Goal: Task Accomplishment & Management: Manage account settings

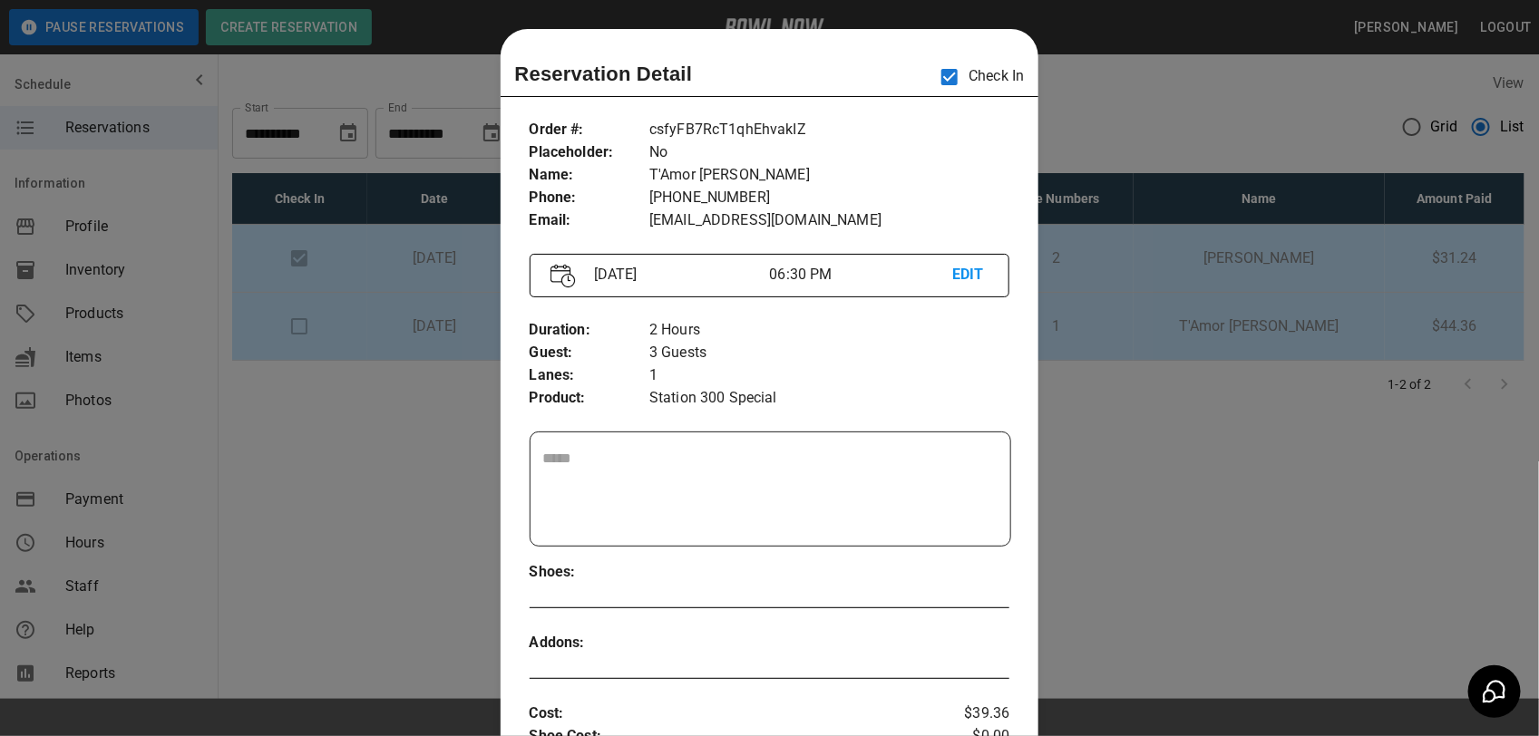
scroll to position [369, 0]
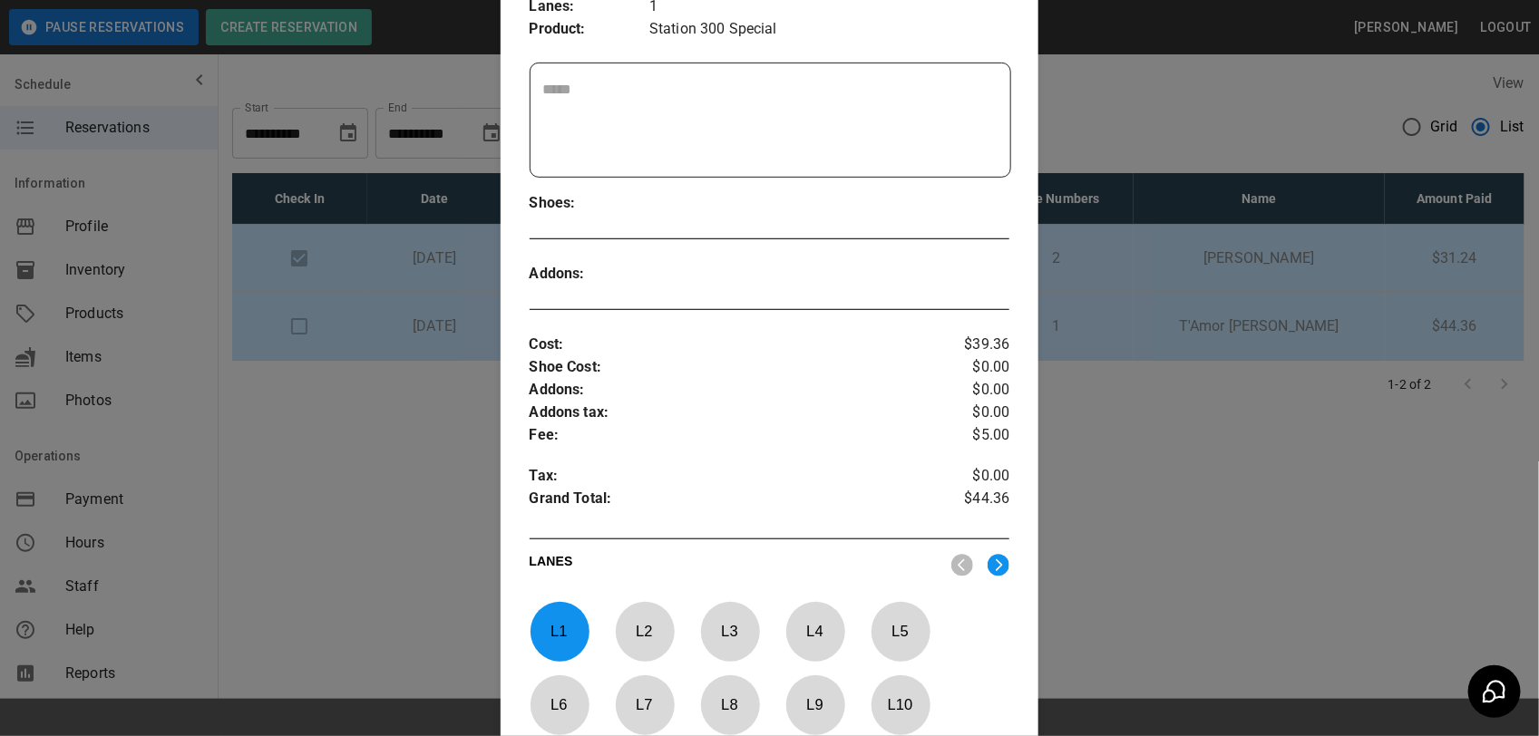
click at [1226, 150] on div at bounding box center [769, 368] width 1539 height 736
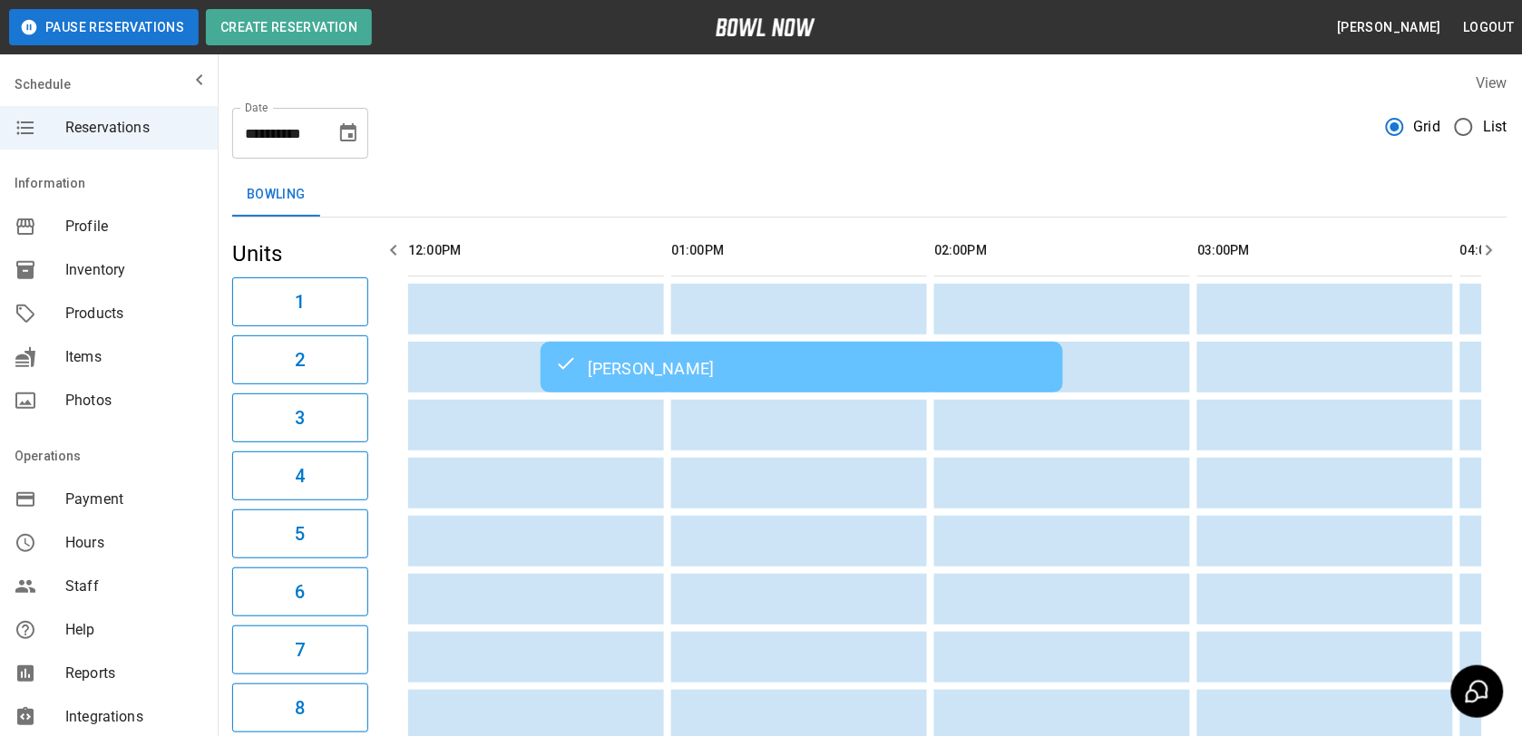
click at [1494, 116] on span "List" at bounding box center [1495, 127] width 24 height 22
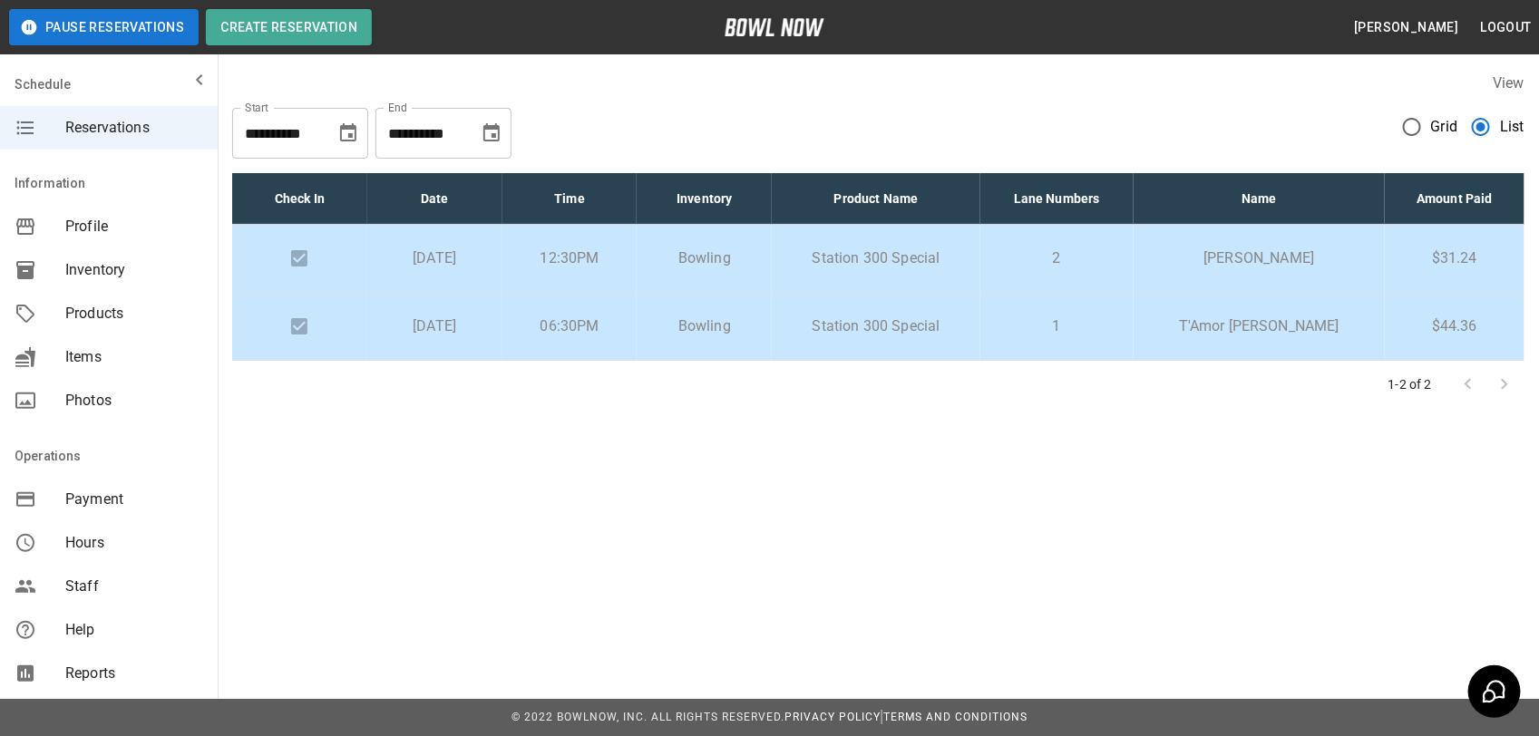
click at [89, 544] on span "Hours" at bounding box center [134, 543] width 138 height 22
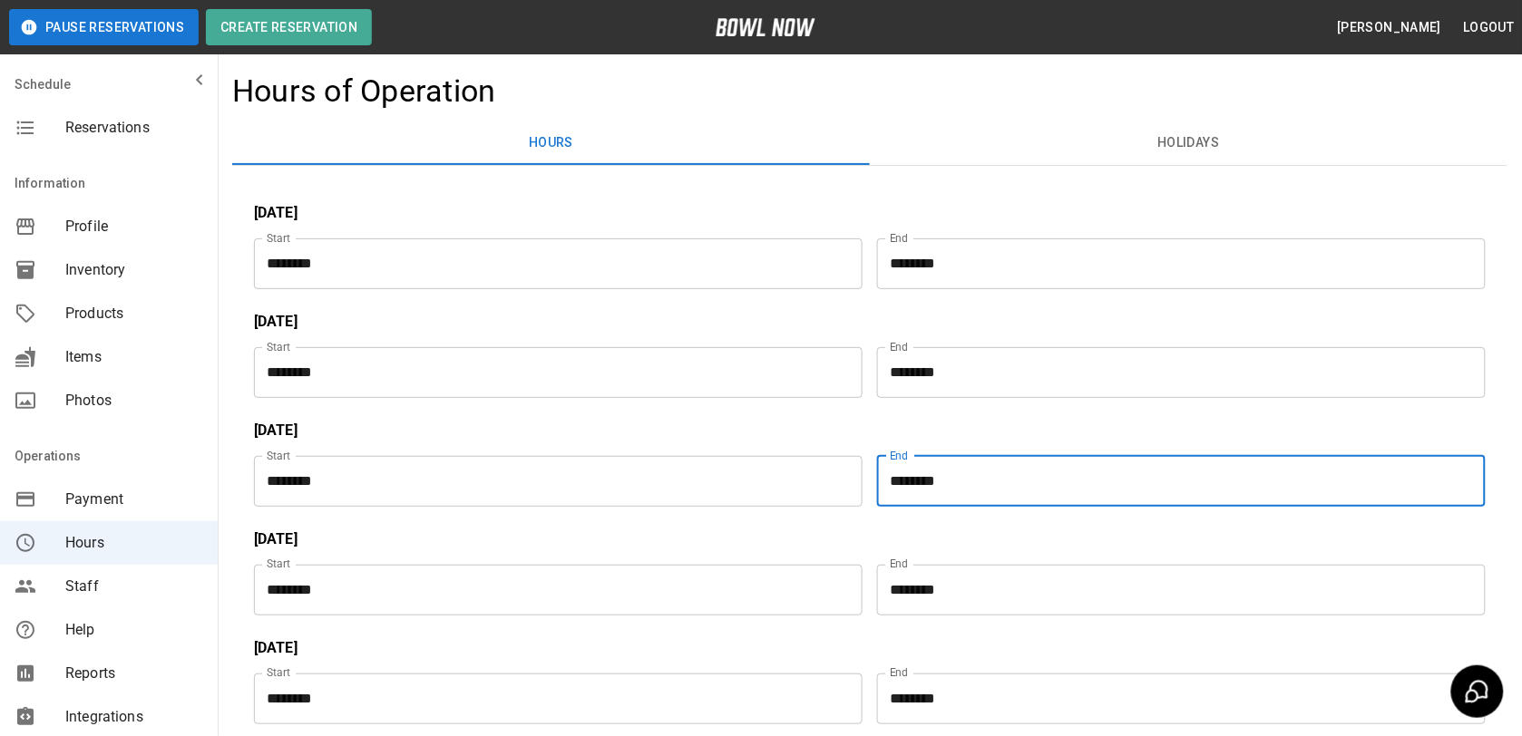
click at [1057, 482] on input "********" at bounding box center [1175, 481] width 596 height 51
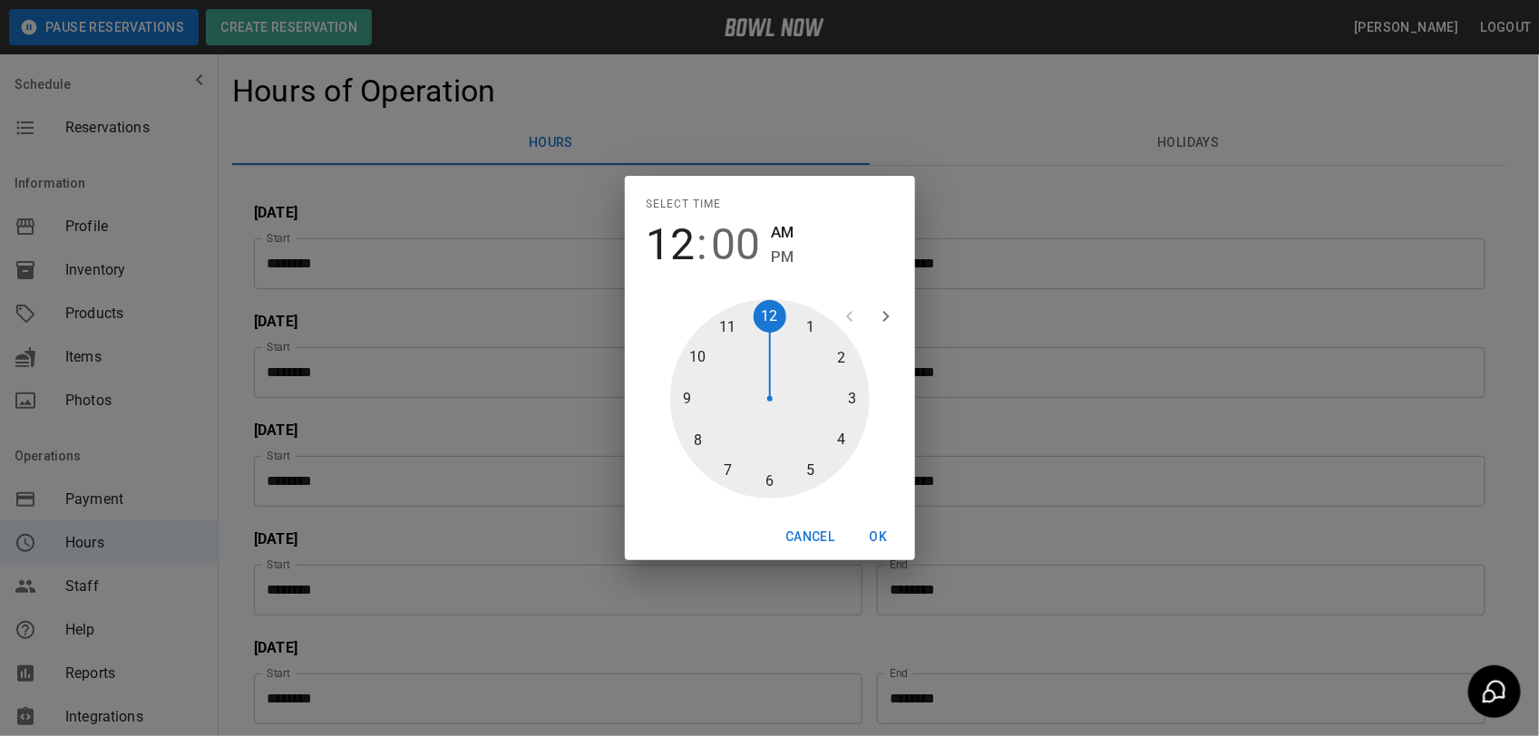
click at [717, 329] on div at bounding box center [770, 399] width 200 height 200
click at [780, 254] on span "PM" at bounding box center [783, 257] width 23 height 24
type input "********"
click at [878, 531] on button "OK" at bounding box center [879, 538] width 58 height 34
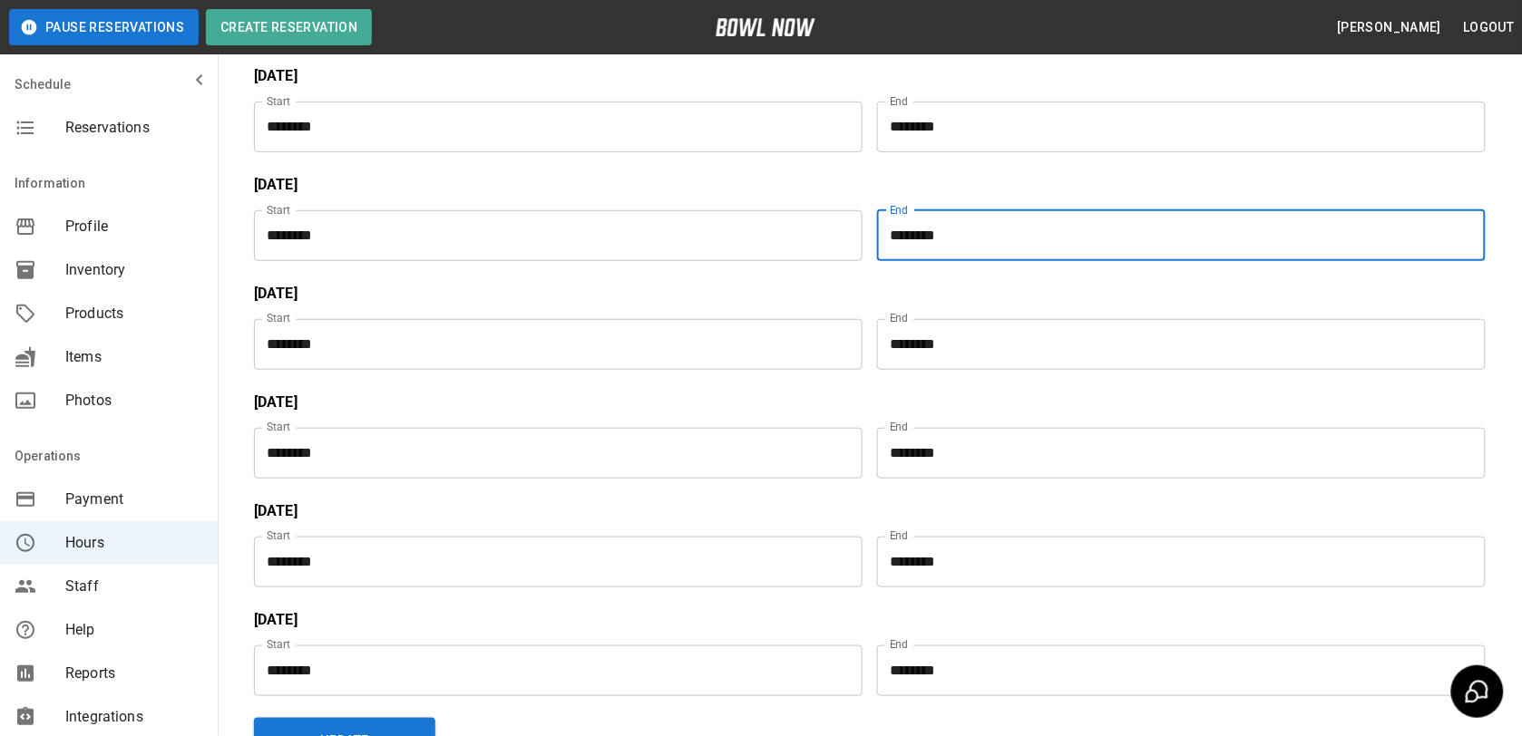
scroll to position [420, 0]
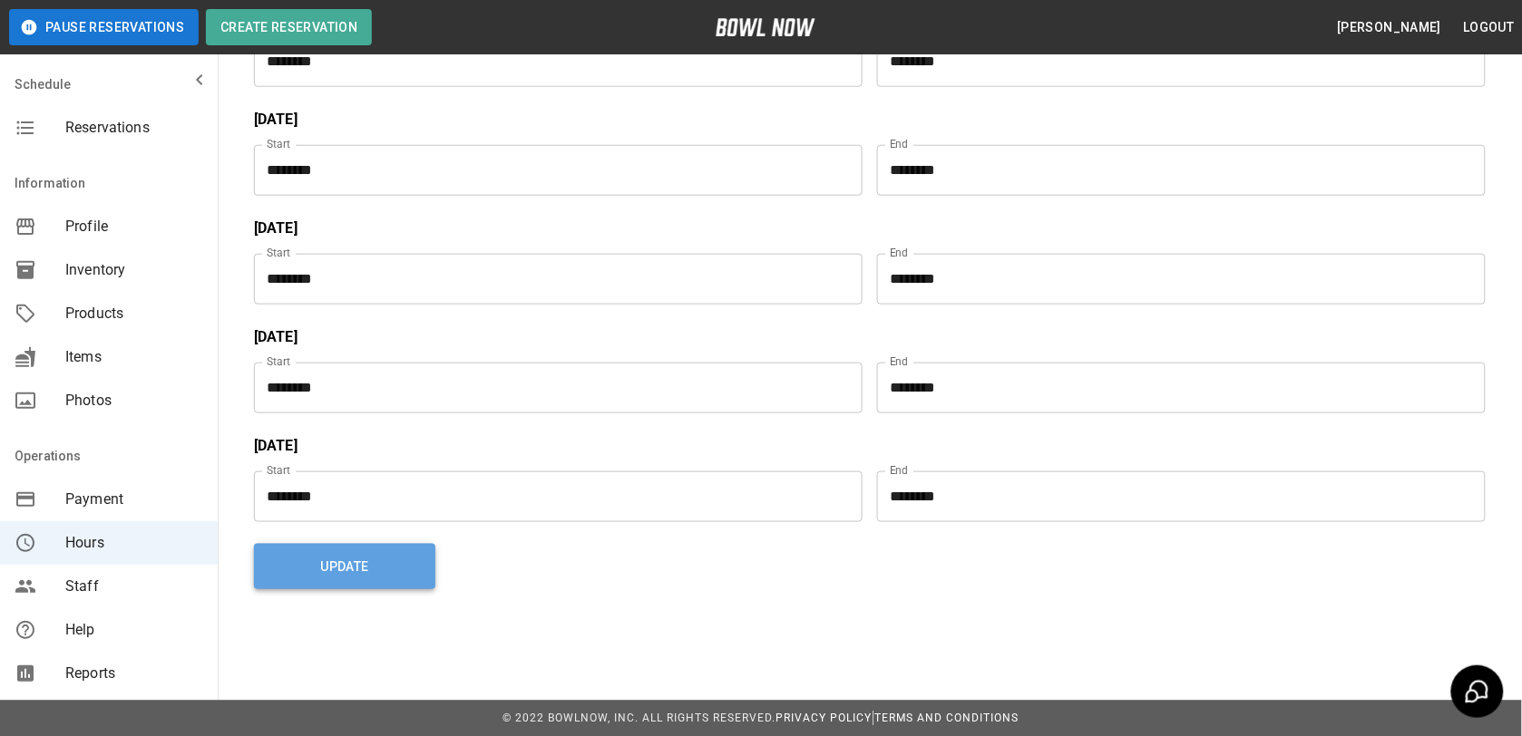
click at [322, 547] on button "Update" at bounding box center [344, 566] width 181 height 45
click at [275, 544] on button "Update" at bounding box center [344, 566] width 181 height 45
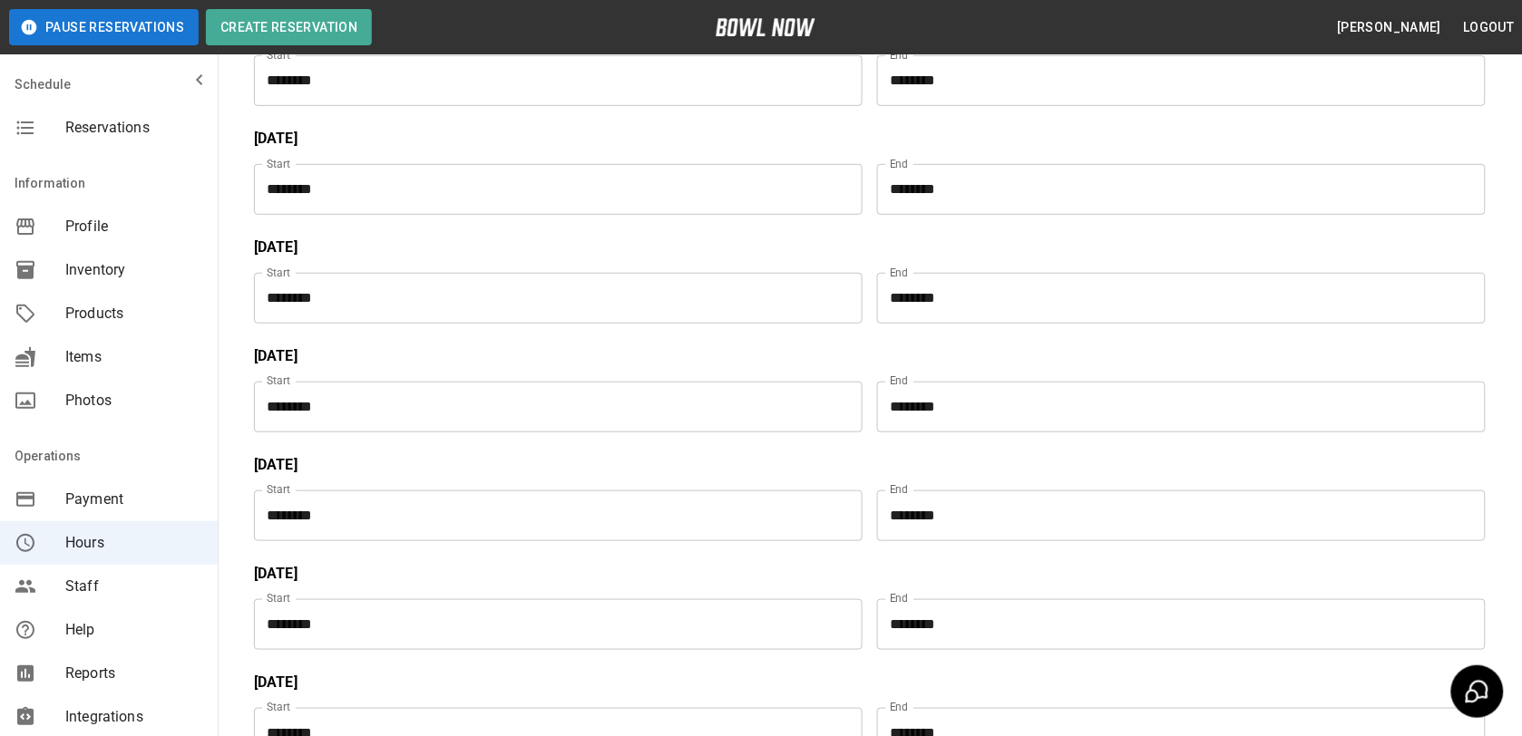
scroll to position [0, 0]
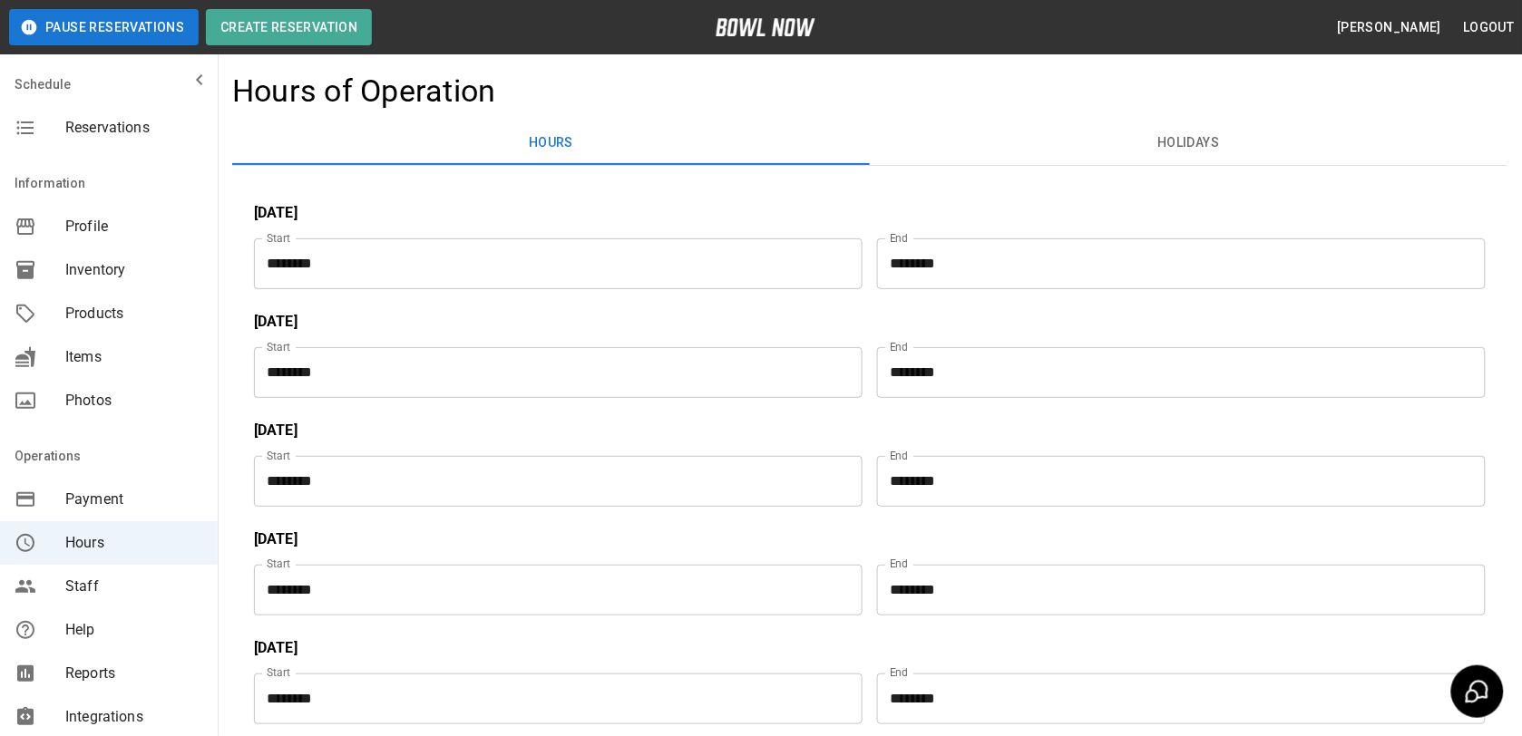
click at [973, 487] on input "********" at bounding box center [1175, 481] width 596 height 51
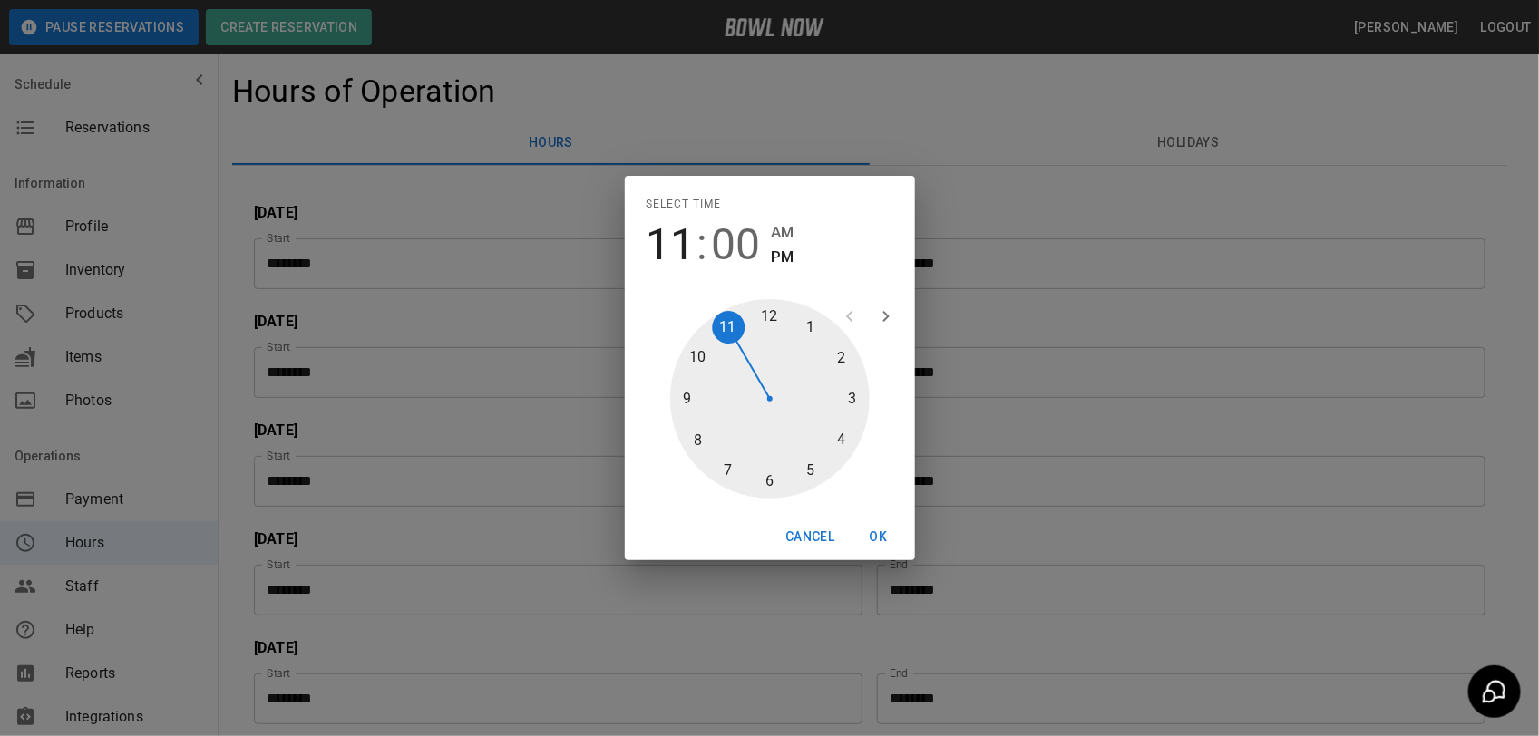
click at [767, 307] on div at bounding box center [770, 399] width 200 height 200
drag, startPoint x: 782, startPoint y: 233, endPoint x: 808, endPoint y: 265, distance: 41.2
click at [783, 236] on span "AM" at bounding box center [783, 232] width 23 height 24
type input "********"
click at [878, 529] on button "OK" at bounding box center [879, 538] width 58 height 34
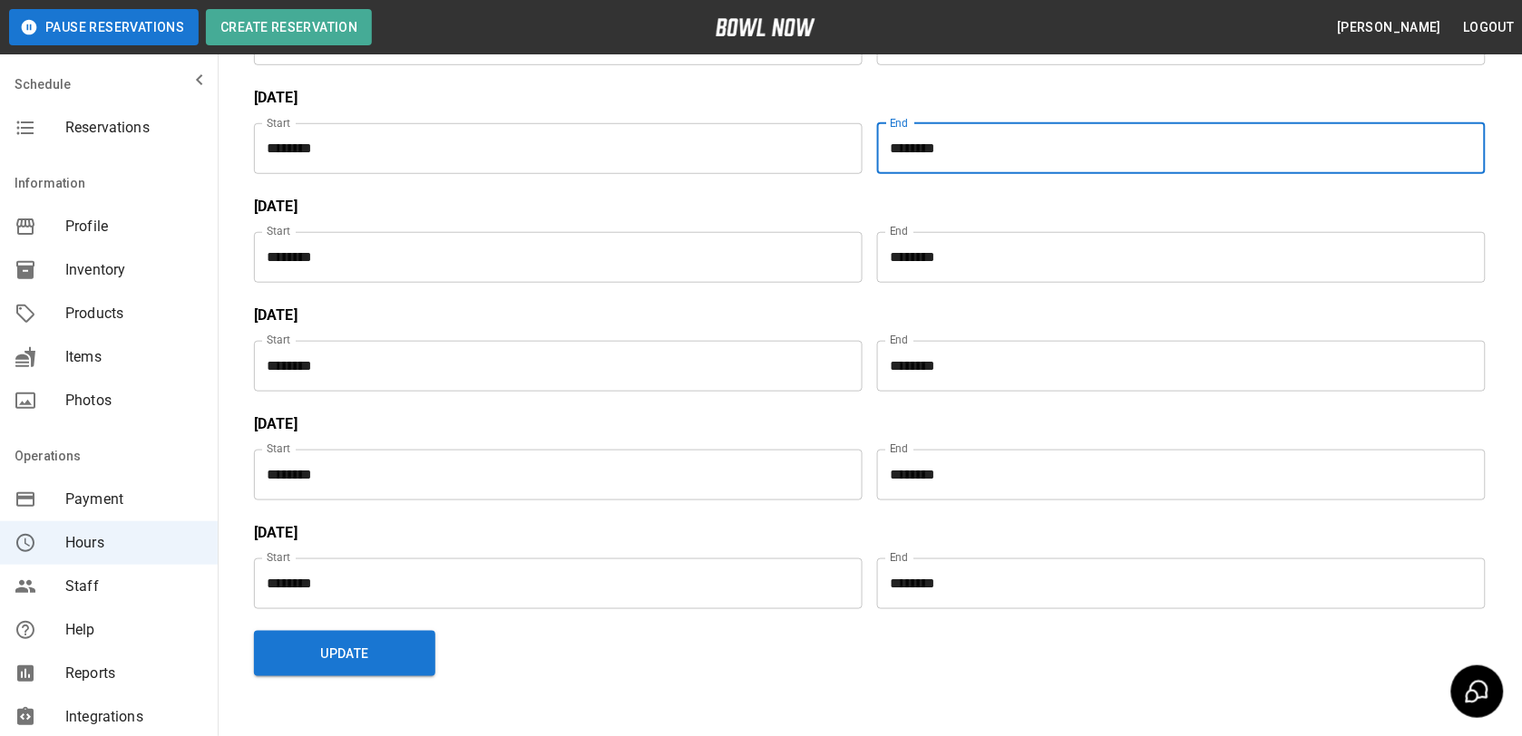
scroll to position [420, 0]
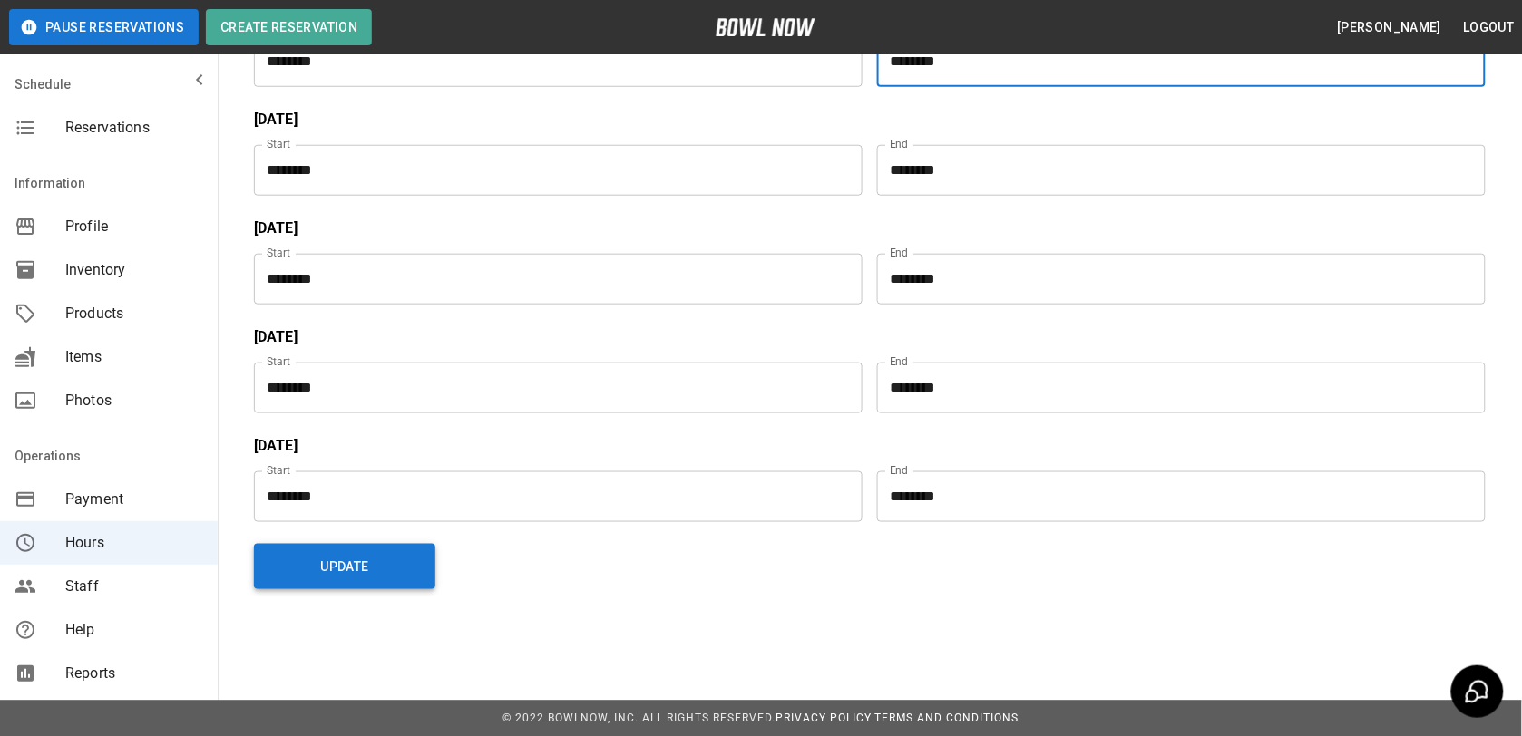
click at [370, 580] on button "Update" at bounding box center [344, 566] width 181 height 45
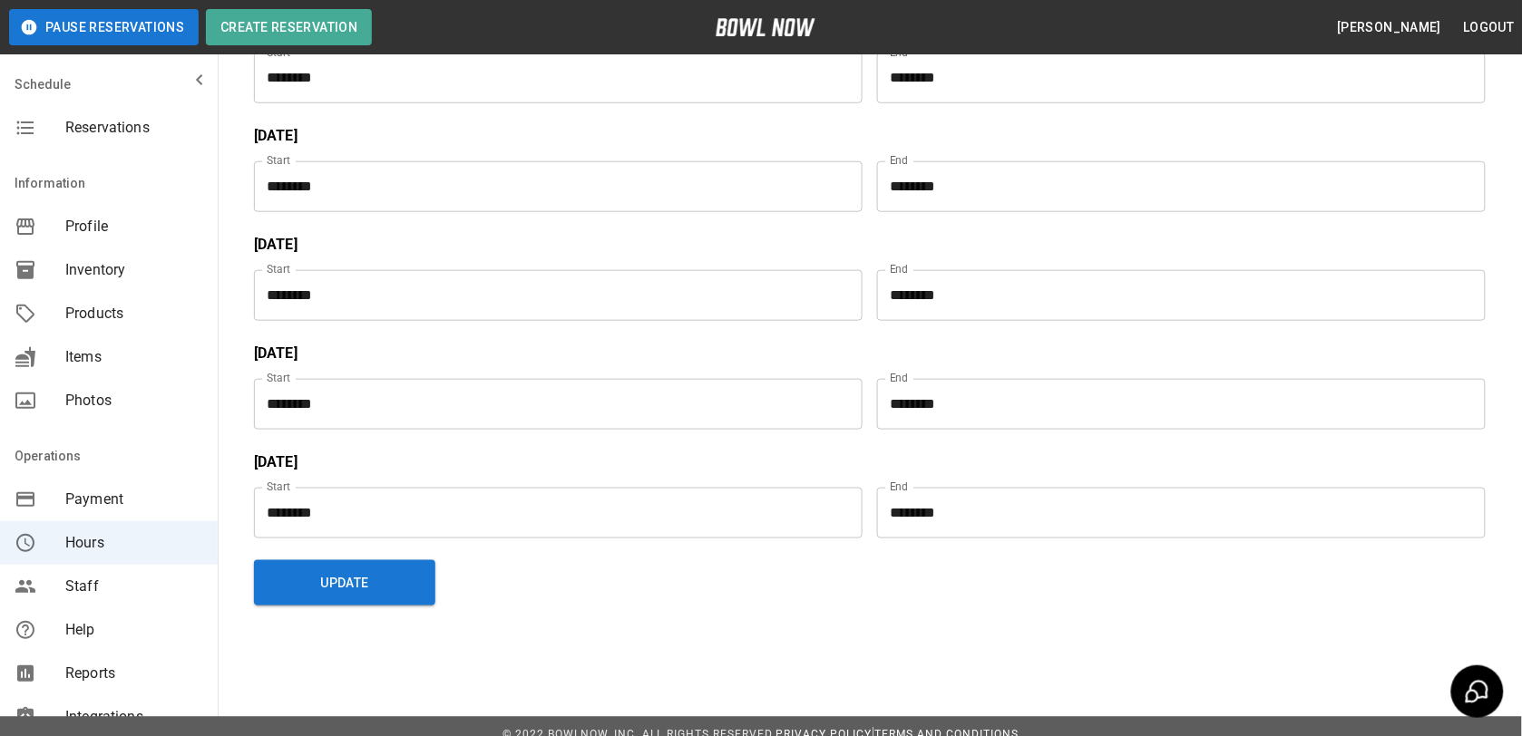
scroll to position [307, 0]
